Goal: Task Accomplishment & Management: Manage account settings

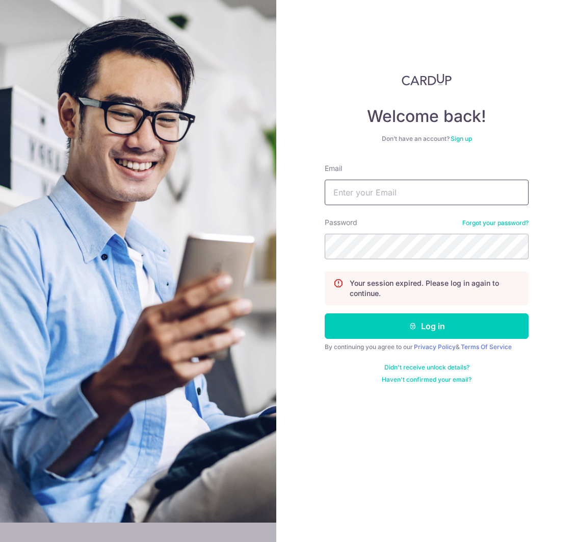
type input "[EMAIL_ADDRESS][DOMAIN_NAME]"
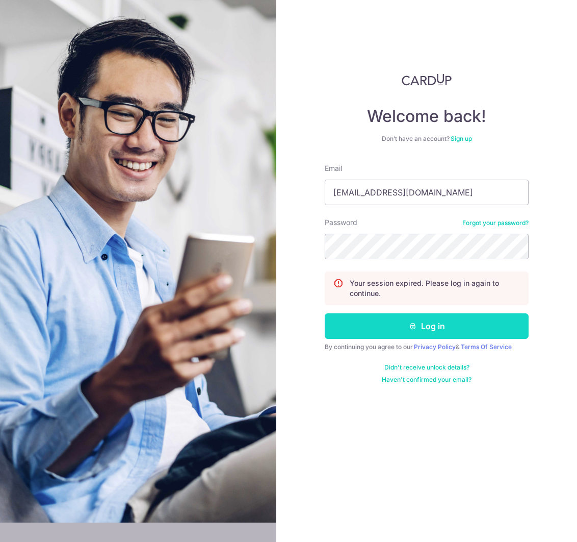
click at [401, 327] on button "Log in" at bounding box center [427, 326] width 204 height 26
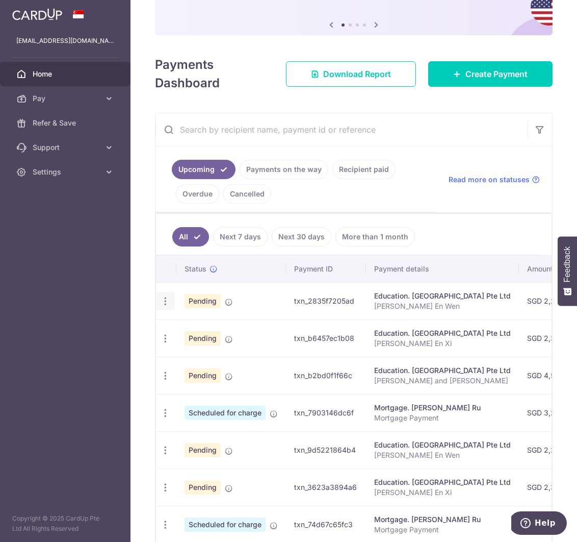
click at [169, 304] on icon "button" at bounding box center [165, 301] width 11 height 11
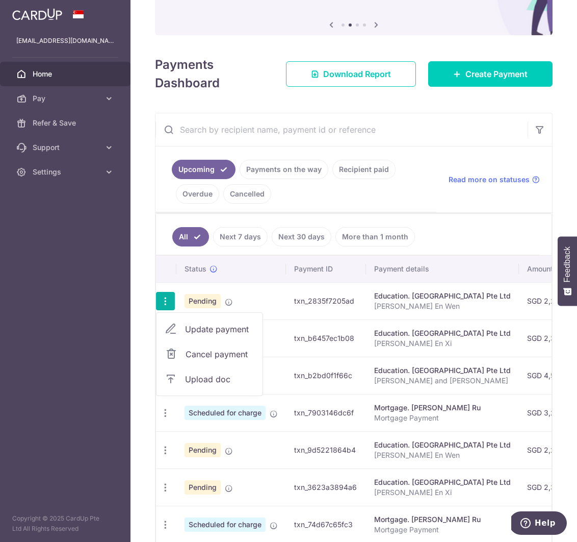
click at [206, 349] on span "Cancel payment" at bounding box center [220, 354] width 68 height 12
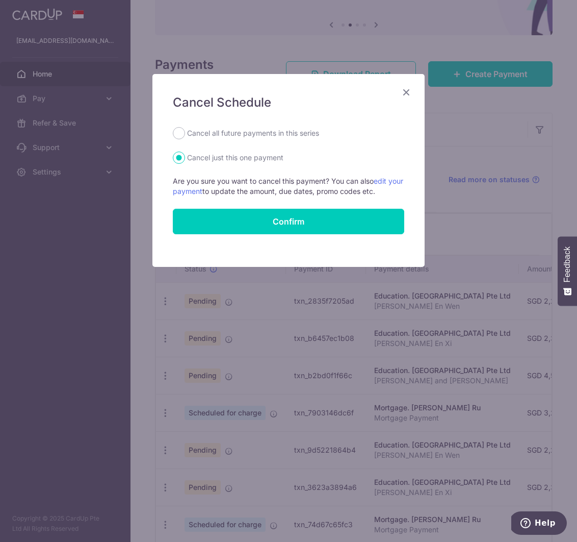
click at [237, 131] on label "Cancel all future payments in this series" at bounding box center [253, 133] width 132 height 12
click at [185, 131] on input "Cancel all future payments in this series" at bounding box center [179, 133] width 12 height 12
radio input "true"
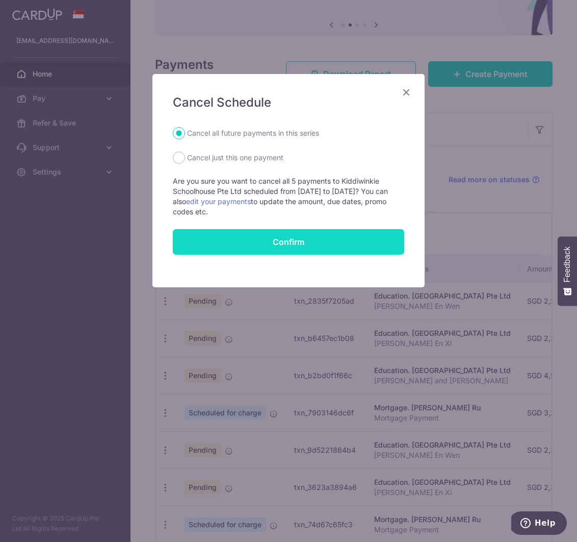
click at [261, 245] on button "Confirm" at bounding box center [289, 242] width 232 height 26
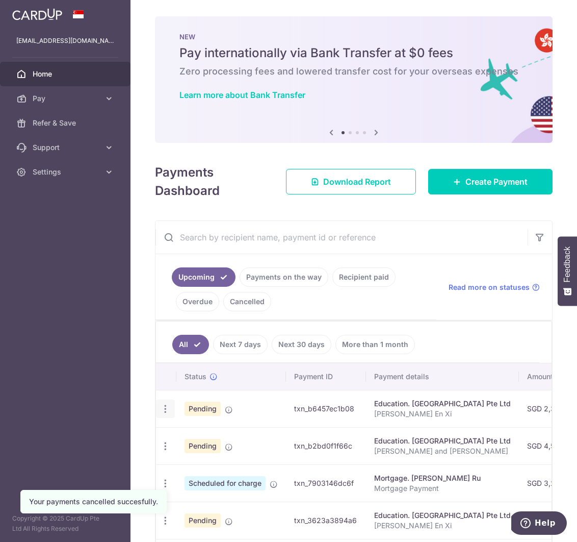
click at [168, 409] on icon "button" at bounding box center [165, 408] width 11 height 11
click at [214, 462] on span "Cancel payment" at bounding box center [220, 461] width 68 height 12
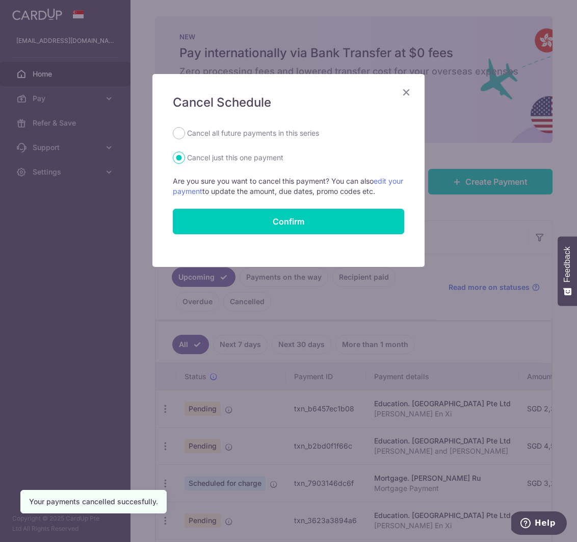
click at [264, 140] on form "Cancel all future payments in this series Cancel just this one payment Are you …" at bounding box center [289, 180] width 232 height 107
click at [267, 143] on form "Cancel all future payments in this series Cancel just this one payment Are you …" at bounding box center [289, 180] width 232 height 107
click at [266, 136] on label "Cancel all future payments in this series" at bounding box center [253, 133] width 132 height 12
click at [185, 136] on input "Cancel all future payments in this series" at bounding box center [179, 133] width 12 height 12
radio input "true"
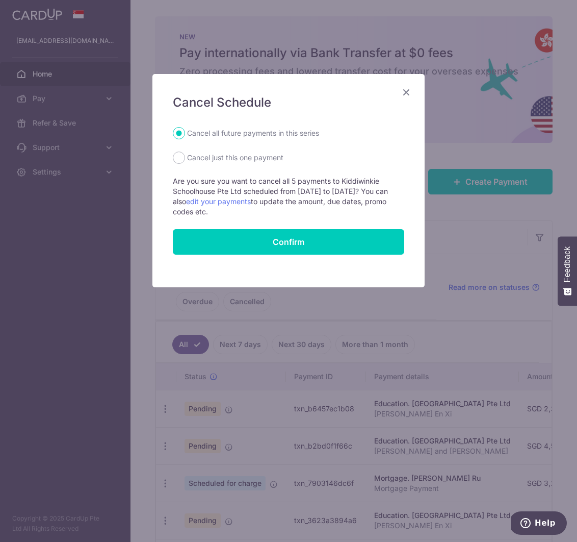
click at [263, 246] on button "Confirm" at bounding box center [289, 242] width 232 height 26
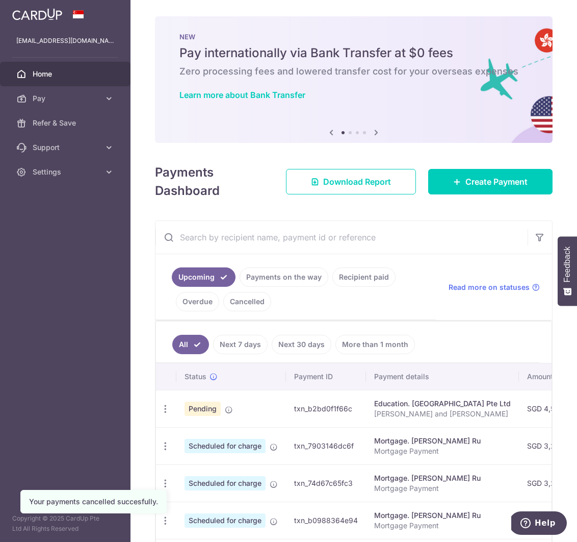
scroll to position [79, 0]
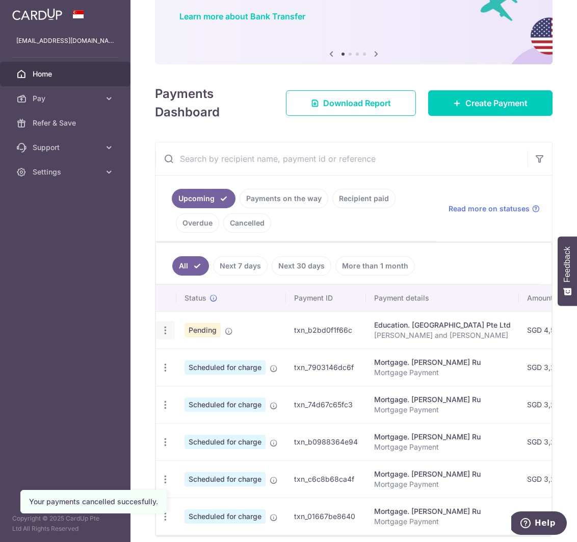
click at [163, 333] on icon "button" at bounding box center [165, 330] width 11 height 11
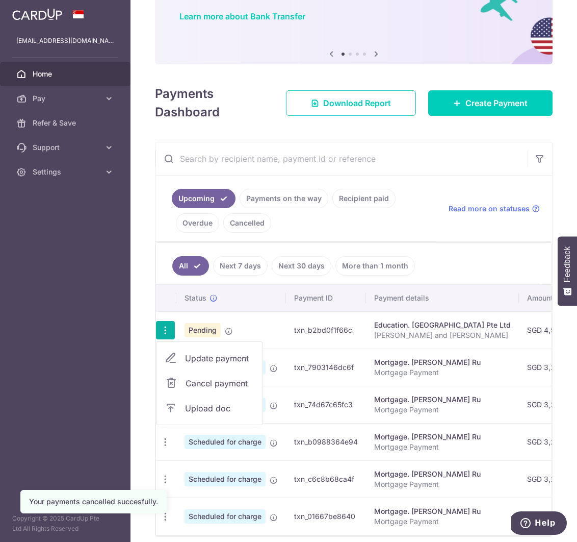
click at [210, 388] on span "Cancel payment" at bounding box center [220, 383] width 68 height 12
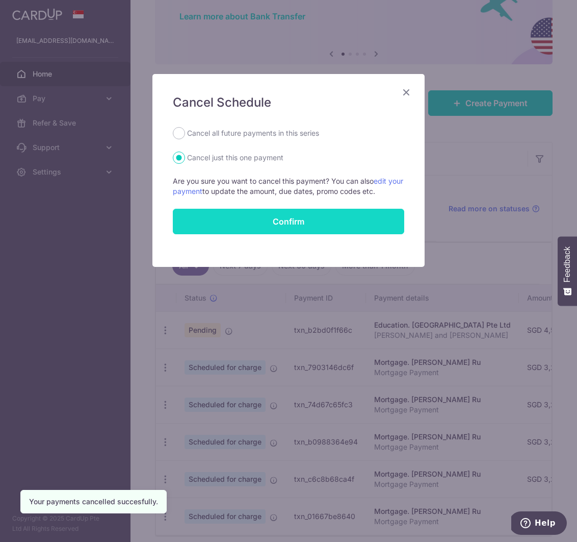
click at [312, 222] on button "Confirm" at bounding box center [289, 222] width 232 height 26
